Goal: Transaction & Acquisition: Purchase product/service

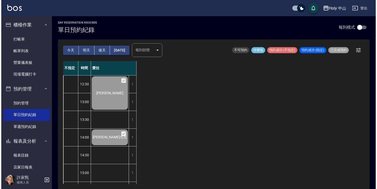
scroll to position [196, 0]
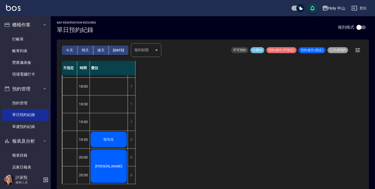
click at [107, 137] on span "張先生" at bounding box center [108, 139] width 13 height 5
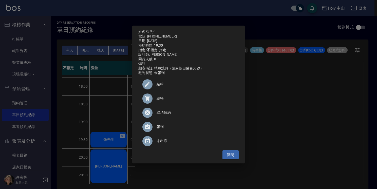
click at [160, 101] on span "結帳" at bounding box center [196, 98] width 78 height 5
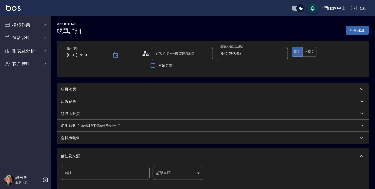
type input "2025/10/09 19:30"
type input "愛拉(無代號)"
type input "張先生/0930990687/null"
click at [121, 88] on div "項目消費" at bounding box center [210, 89] width 298 height 5
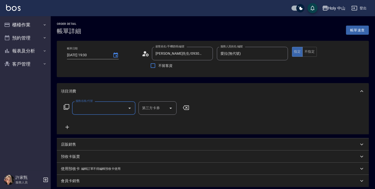
click at [115, 112] on input "服務名稱/代號" at bounding box center [99, 108] width 51 height 9
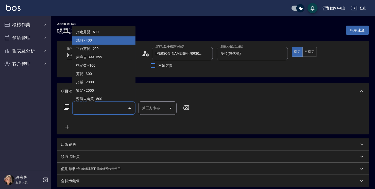
click at [96, 38] on span "洗剪 - 400" at bounding box center [103, 40] width 63 height 8
type input "洗剪(3)"
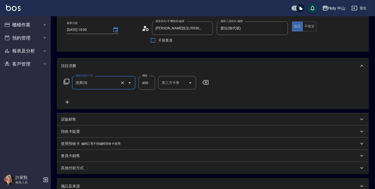
scroll to position [76, 0]
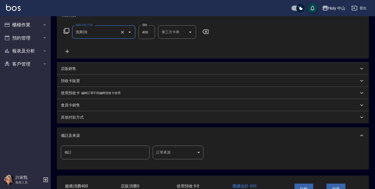
click at [165, 153] on body "Holy 中山 登出 櫃檯作業 打帳單 帳單列表 營業儀表板 現場電腦打卡 預約管理 預約管理 單日預約紀錄 單週預約紀錄 報表及分析 報表目錄 店家日報表 …" at bounding box center [187, 73] width 375 height 298
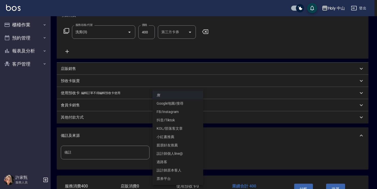
click at [179, 172] on li "設計師原本客人" at bounding box center [178, 170] width 51 height 8
type input "設計師原本客人"
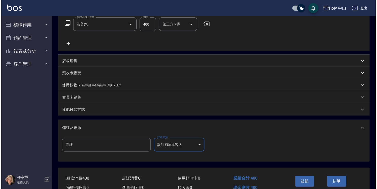
scroll to position [101, 0]
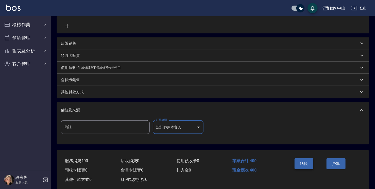
click at [303, 164] on button "結帳" at bounding box center [303, 163] width 19 height 11
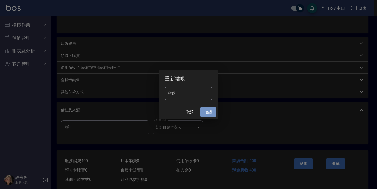
click at [207, 108] on button "確認" at bounding box center [208, 112] width 16 height 9
